Goal: Information Seeking & Learning: Check status

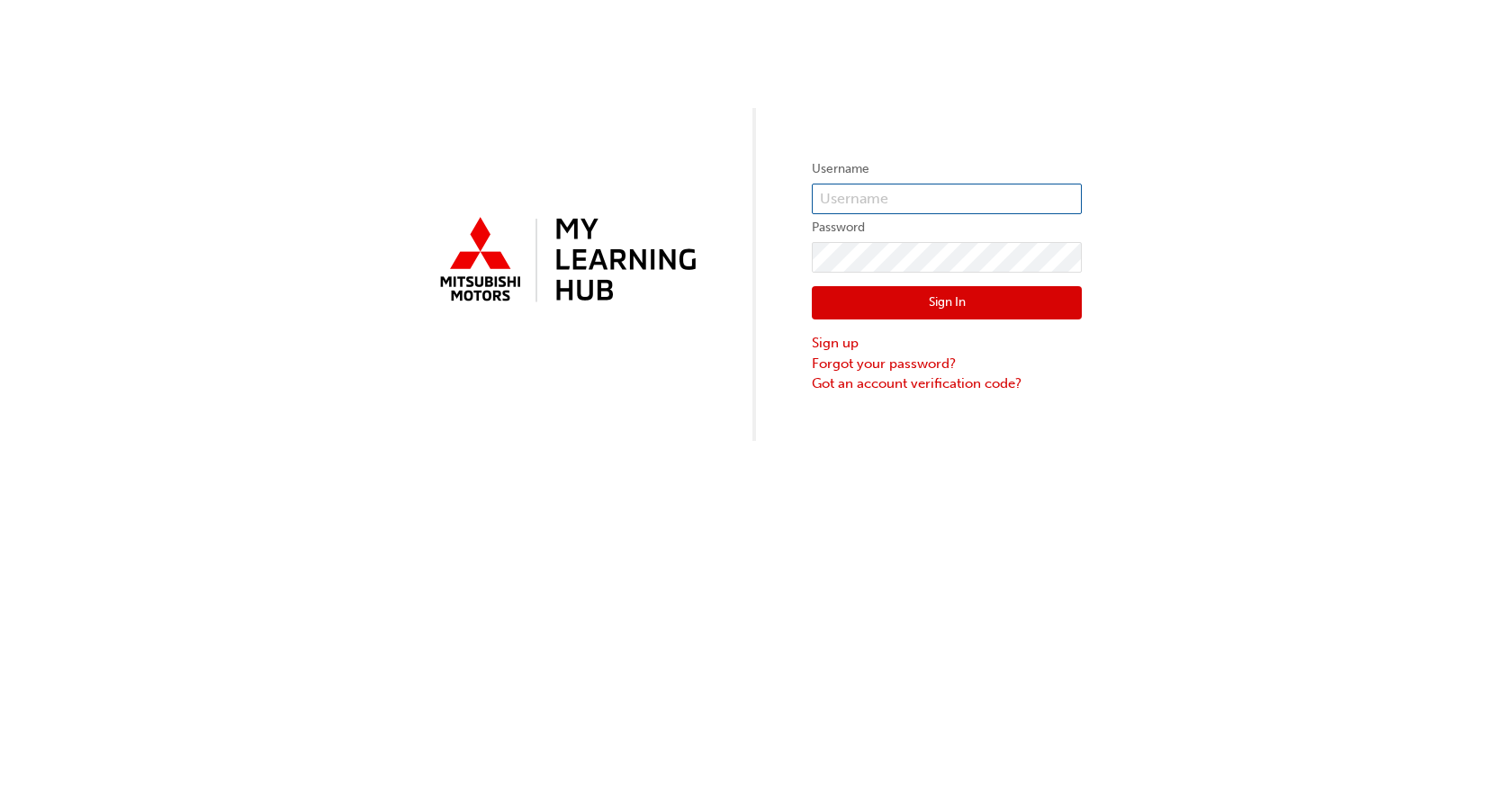
type input "[EMAIL_ADDRESS][DOMAIN_NAME]"
click at [889, 304] on button "Sign In" at bounding box center [946, 303] width 270 height 34
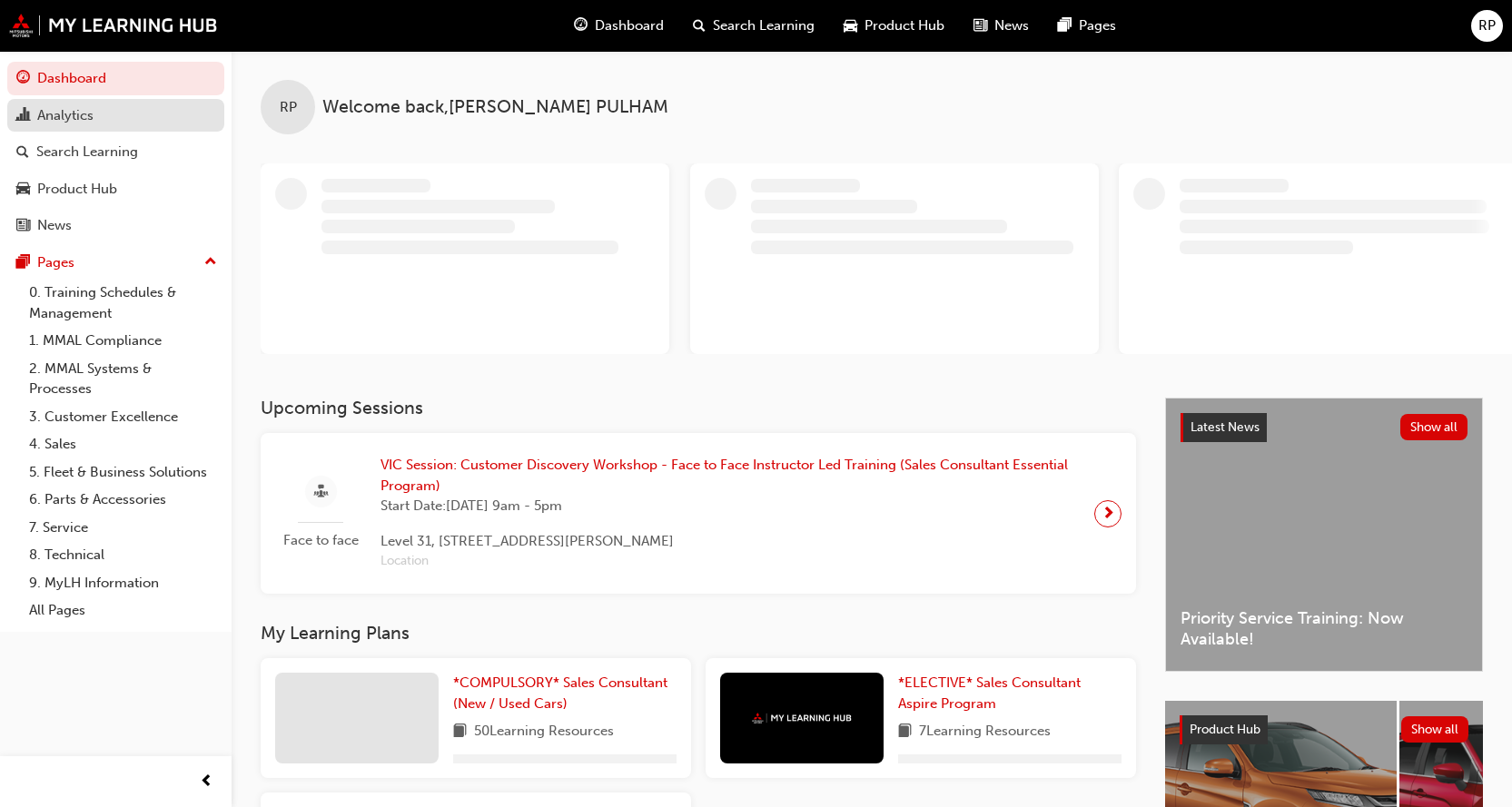
click at [82, 122] on div "Analytics" at bounding box center [65, 115] width 56 height 21
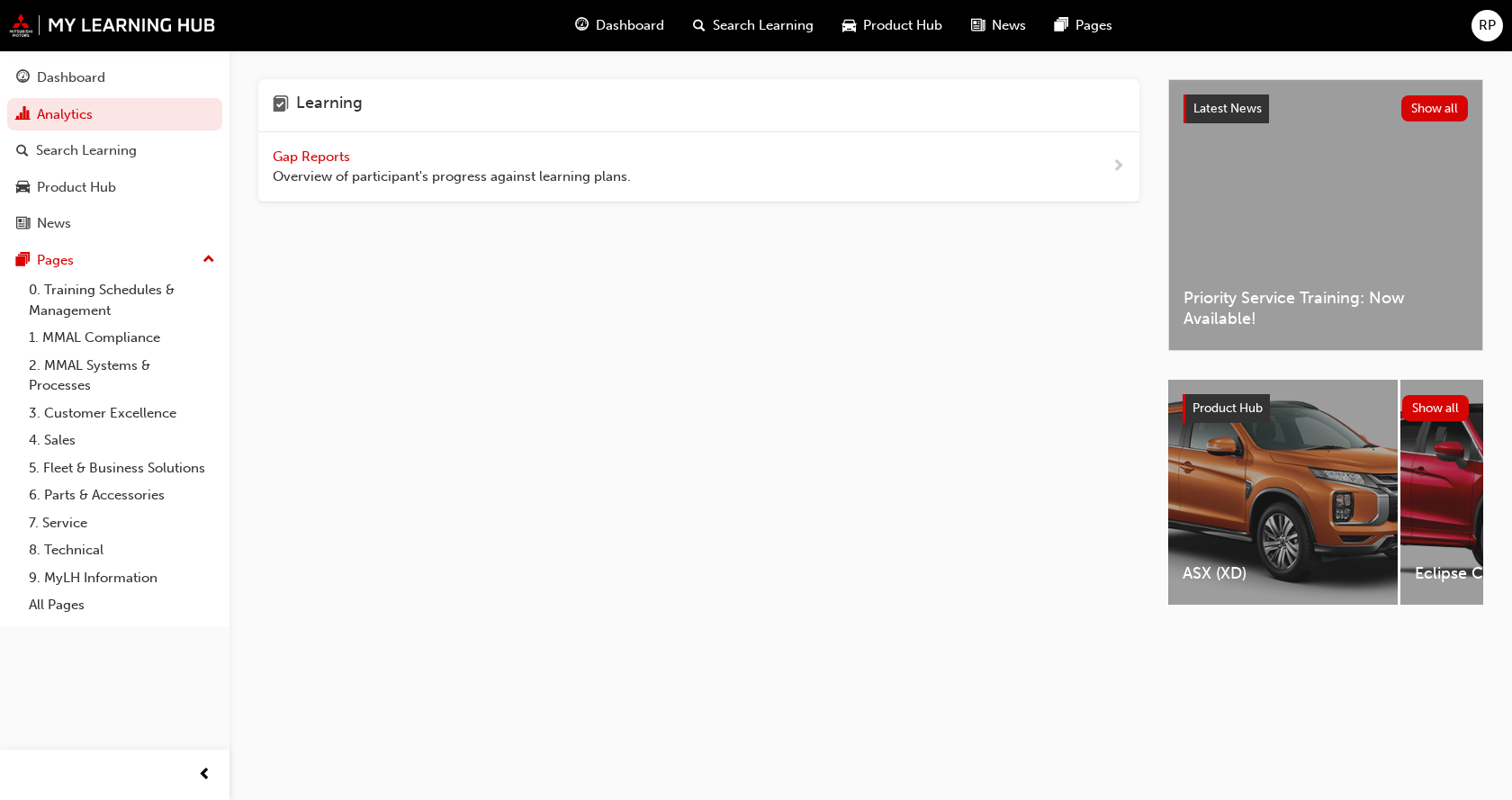
click at [293, 158] on span "Gap Reports" at bounding box center [313, 156] width 81 height 16
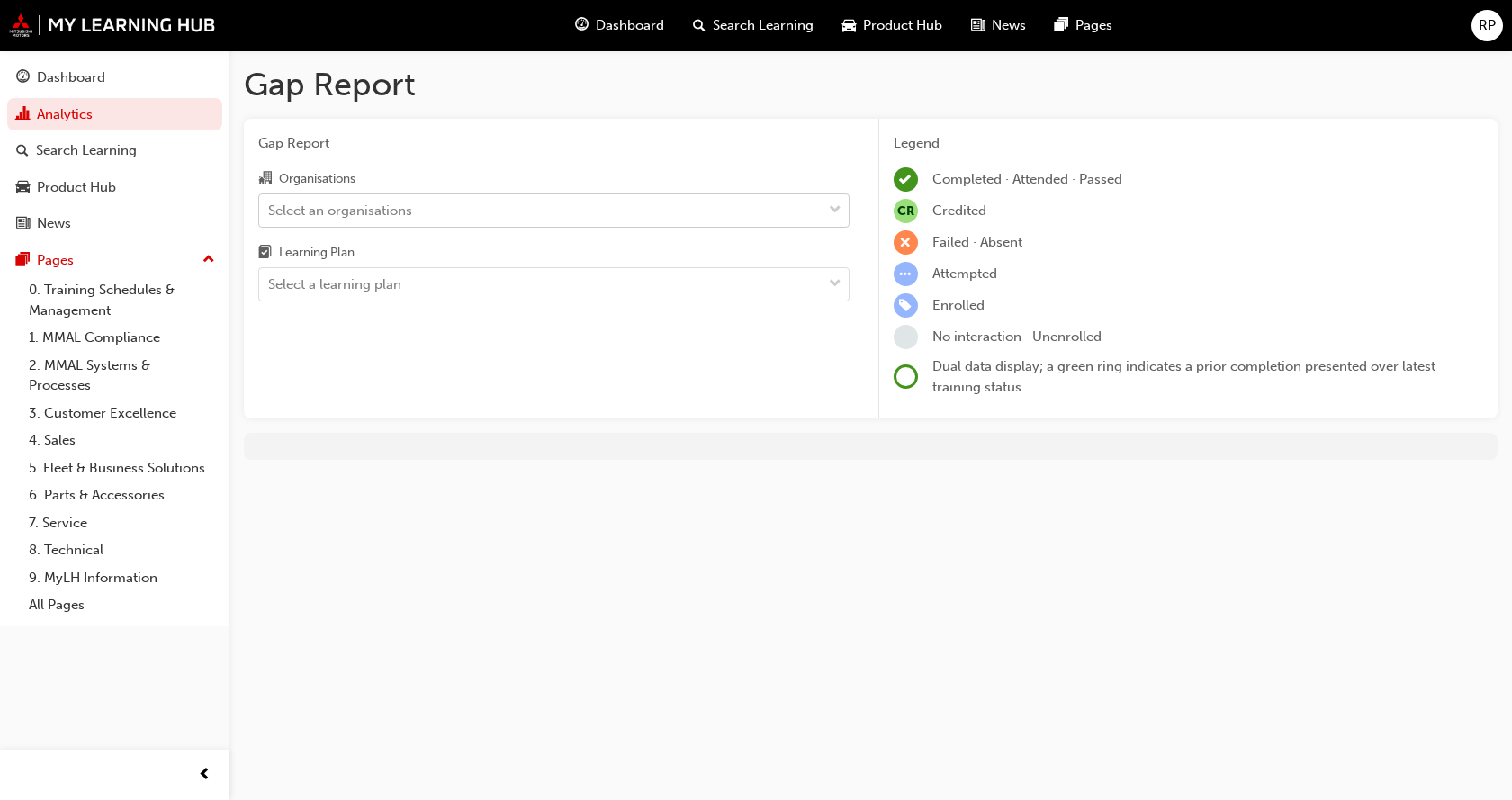
click at [332, 208] on div "Select an organisations" at bounding box center [340, 210] width 144 height 21
click at [270, 208] on input "Organisations Select an organisations" at bounding box center [269, 209] width 2 height 16
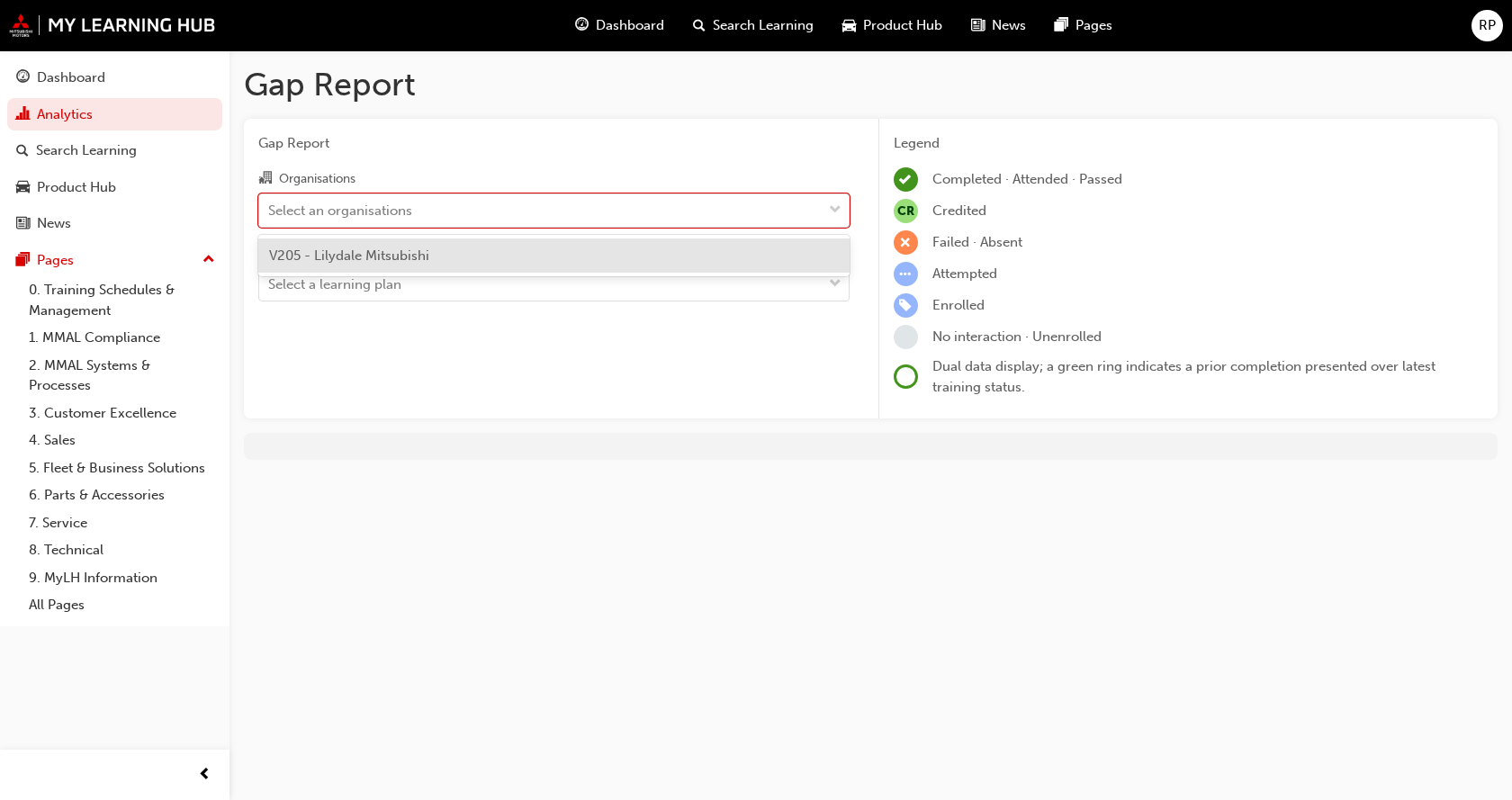
click at [328, 256] on span "V205 - Lilydale Mitsubishi" at bounding box center [348, 256] width 160 height 16
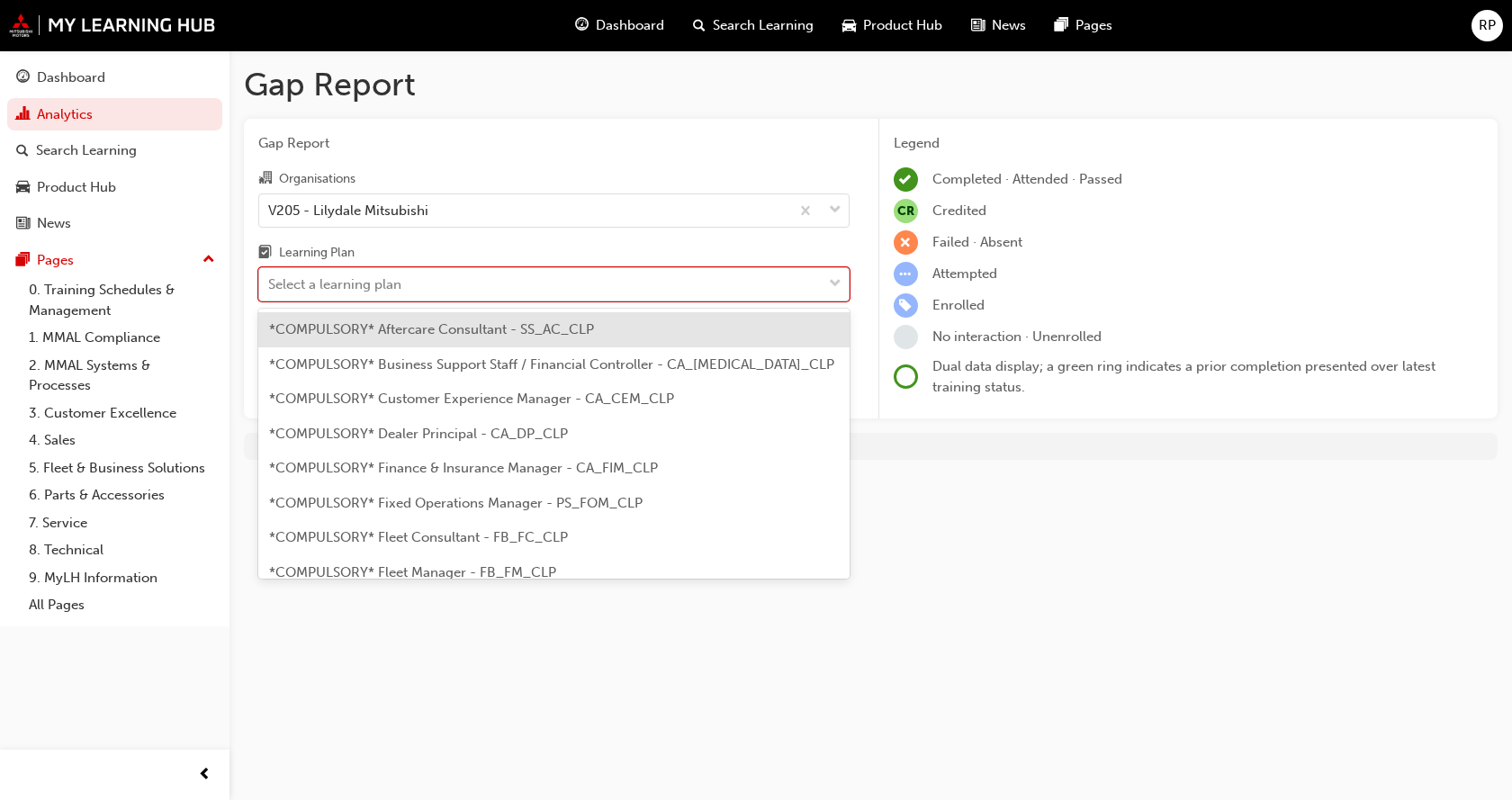
click at [325, 285] on div "Select a learning plan" at bounding box center [335, 284] width 133 height 21
click at [270, 285] on input "Learning Plan option *COMPULSORY* Aftercare Consultant - SS_AC_CLP focused, 1 o…" at bounding box center [269, 283] width 2 height 16
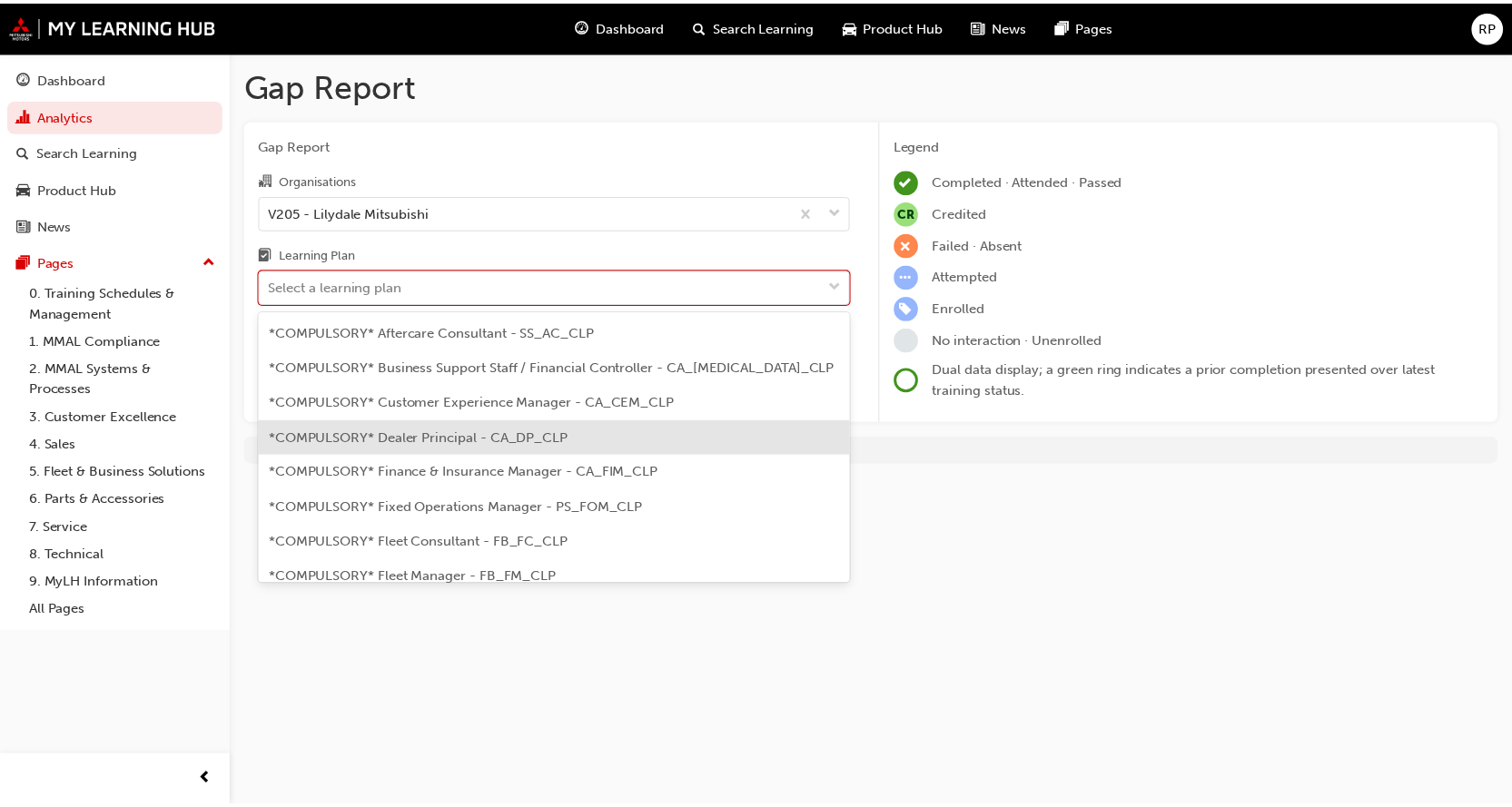
scroll to position [363, 0]
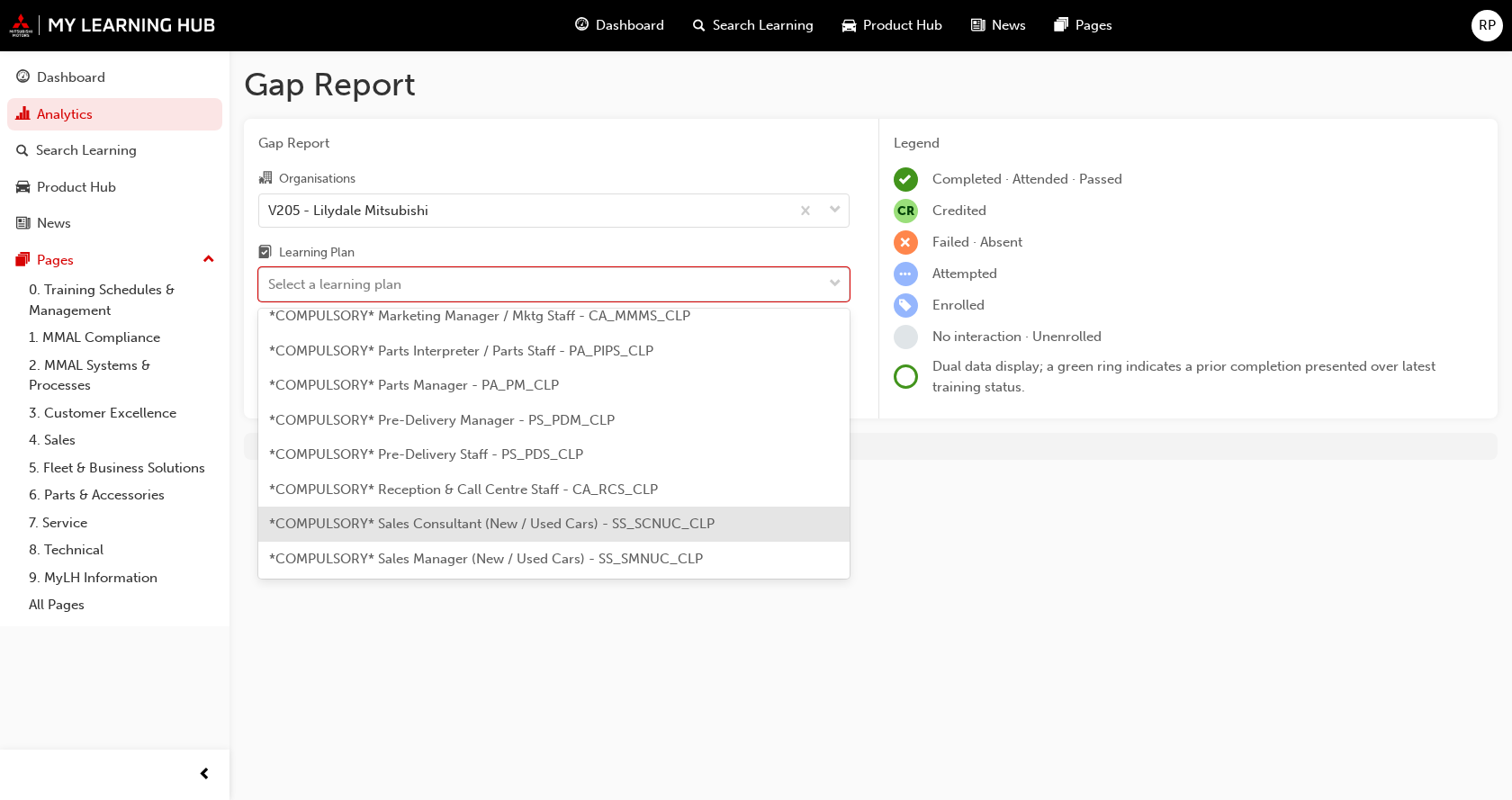
click at [378, 521] on span "*COMPULSORY* Sales Consultant (New / Used Cars) - SS_SCNUC_CLP" at bounding box center [491, 524] width 445 height 16
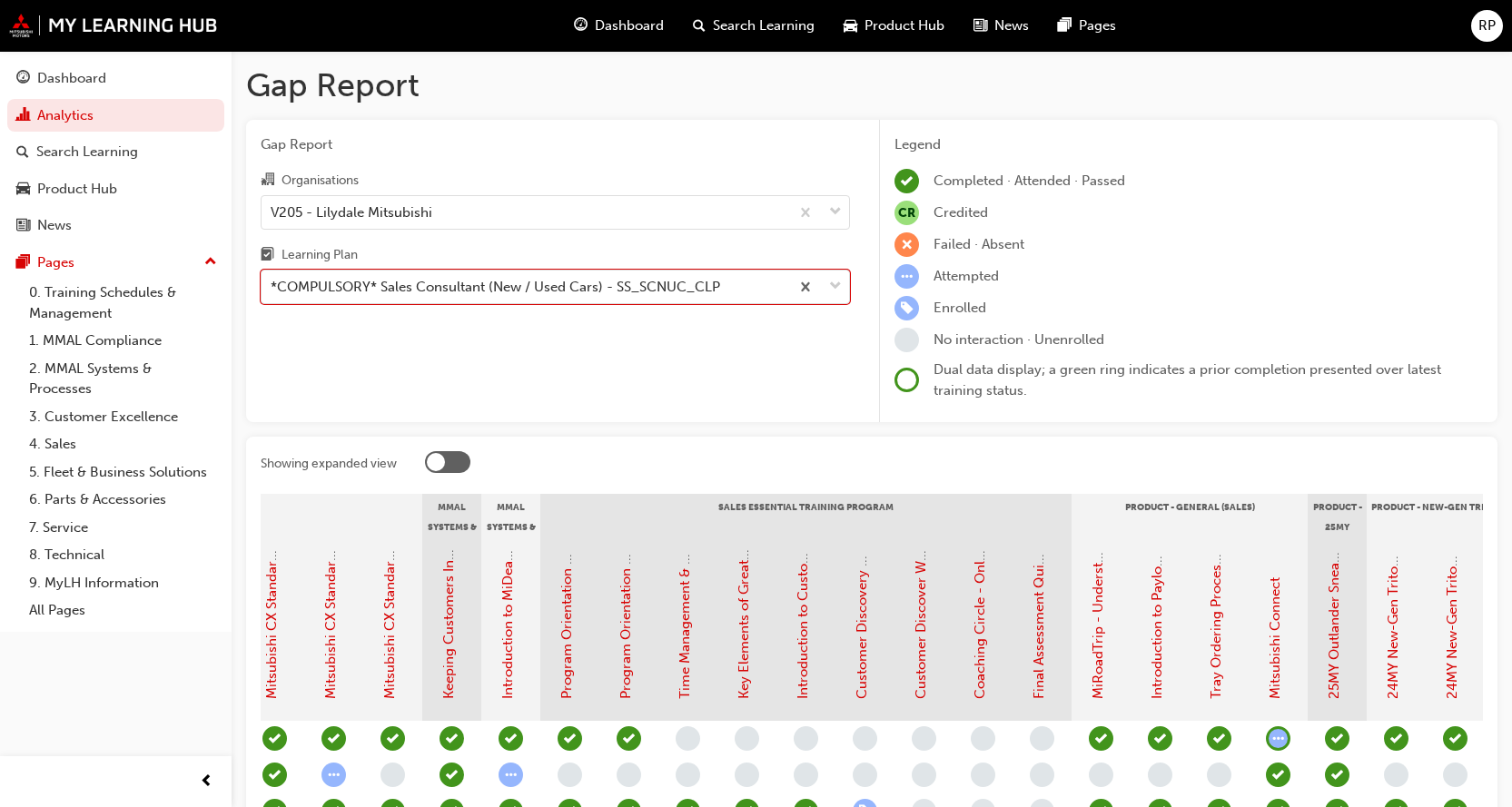
click at [1495, 24] on span "RP" at bounding box center [1487, 26] width 18 height 21
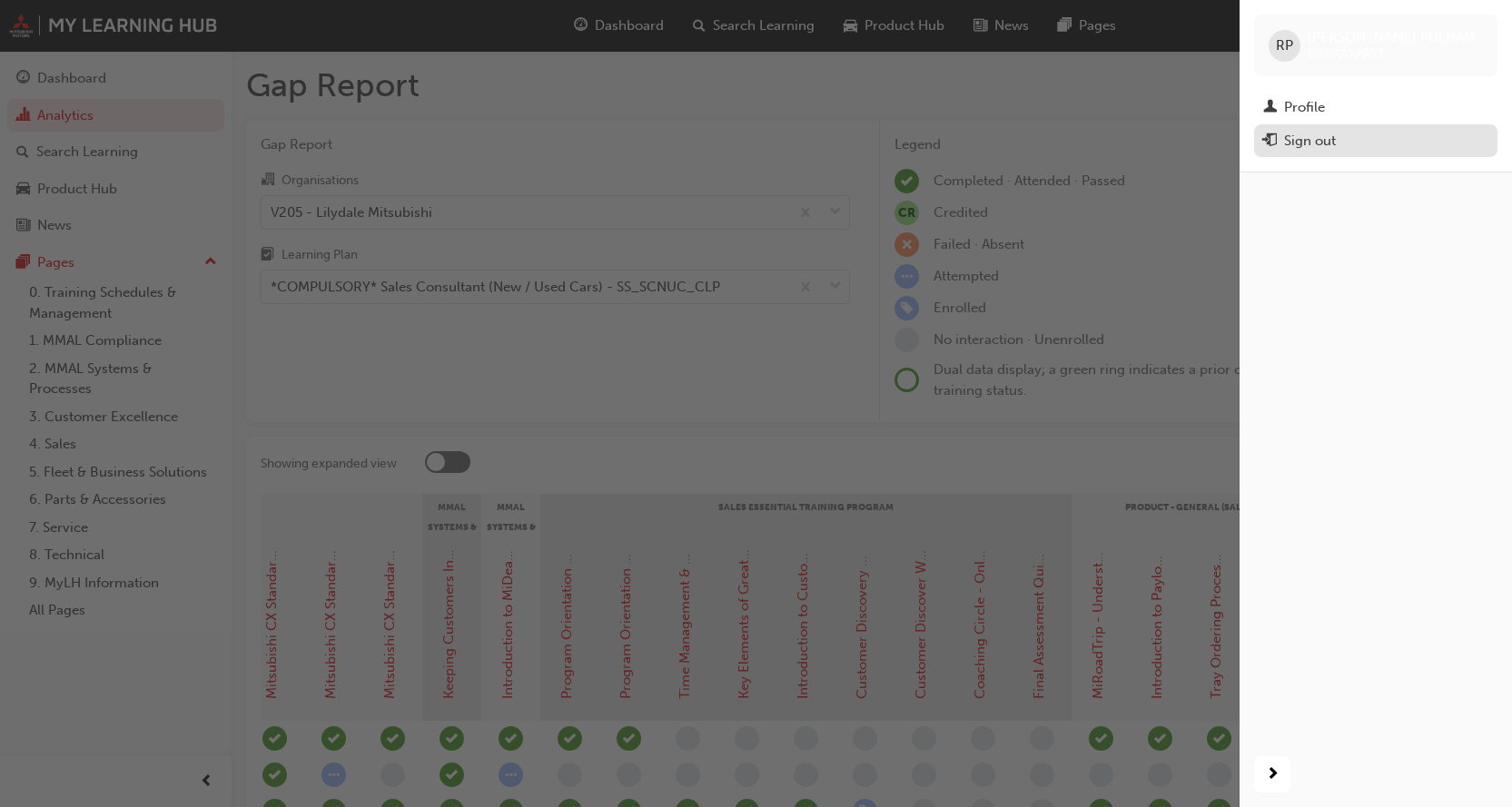
click at [1314, 140] on div "Sign out" at bounding box center [1310, 141] width 52 height 21
